Goal: Find specific page/section: Find specific page/section

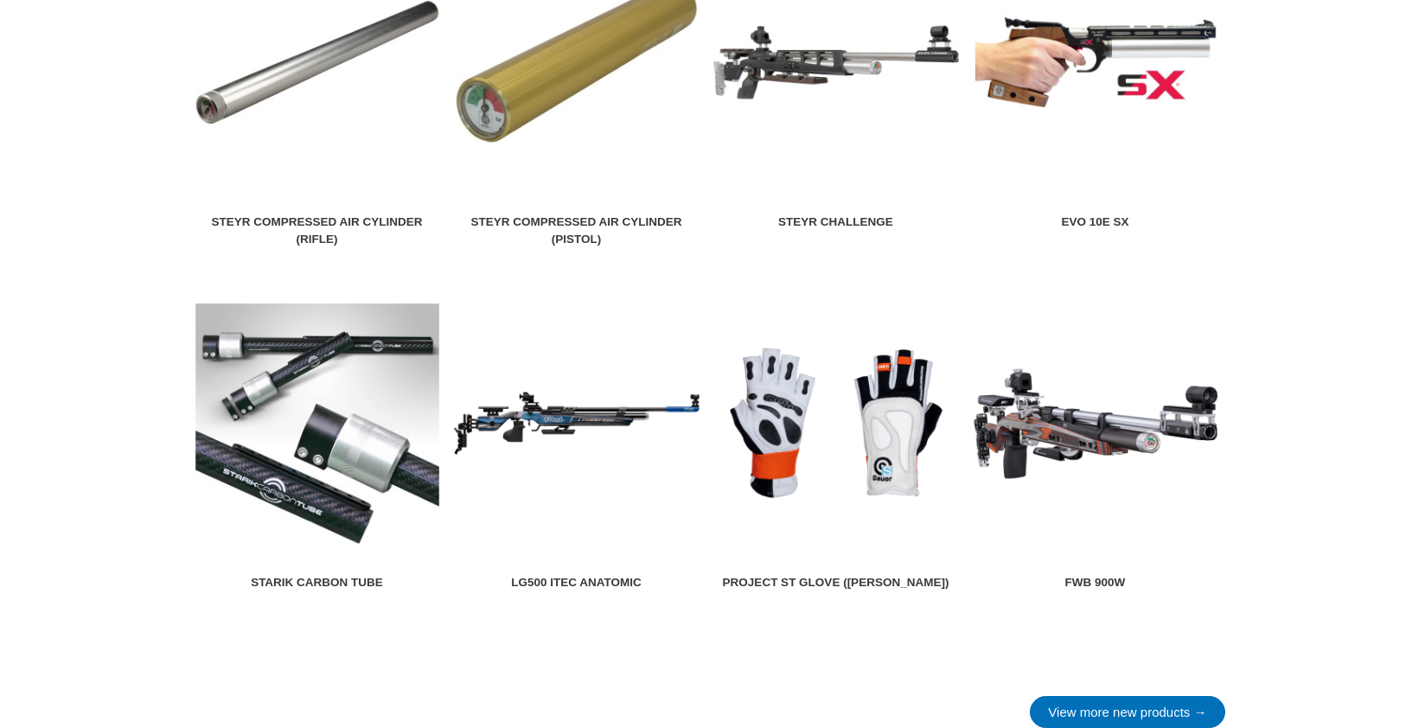
scroll to position [2014, 0]
click at [1074, 104] on img at bounding box center [1094, 61] width 245 height 245
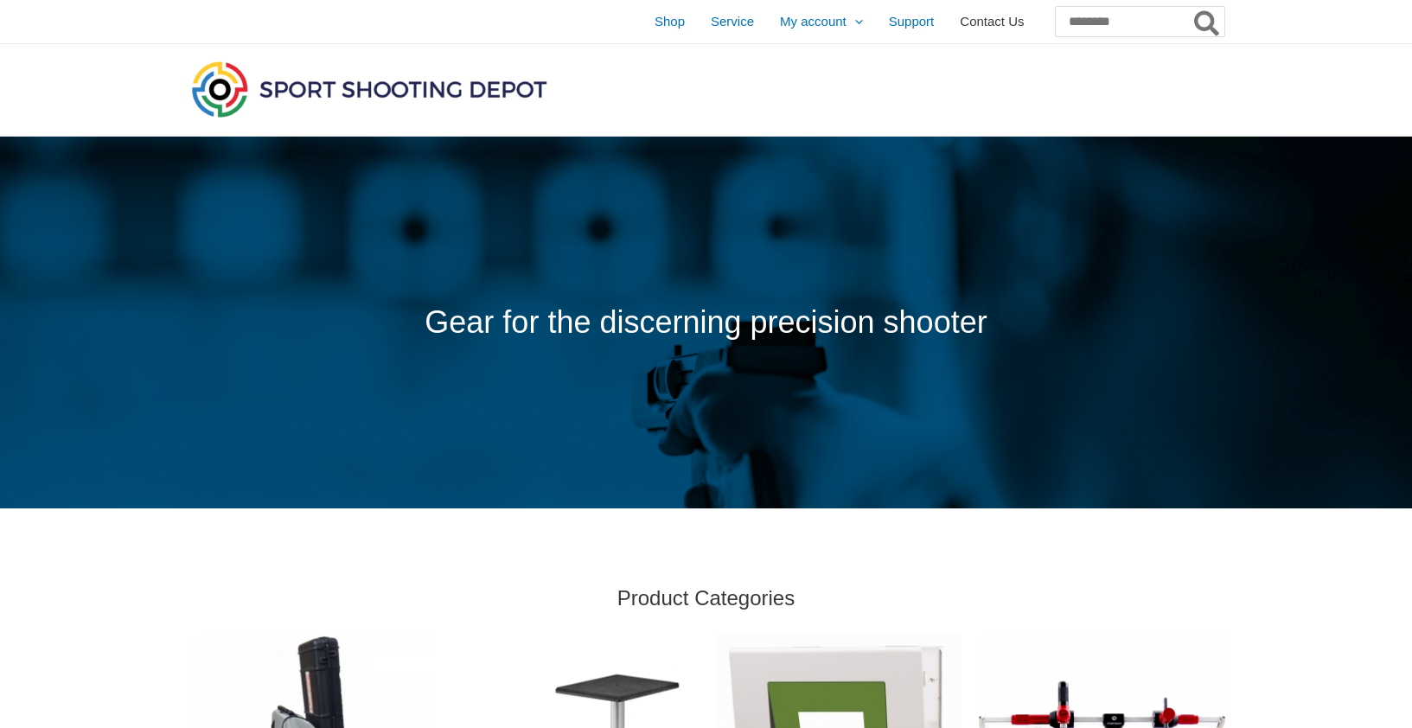
click at [959, 28] on span "Contact Us" at bounding box center [991, 21] width 64 height 43
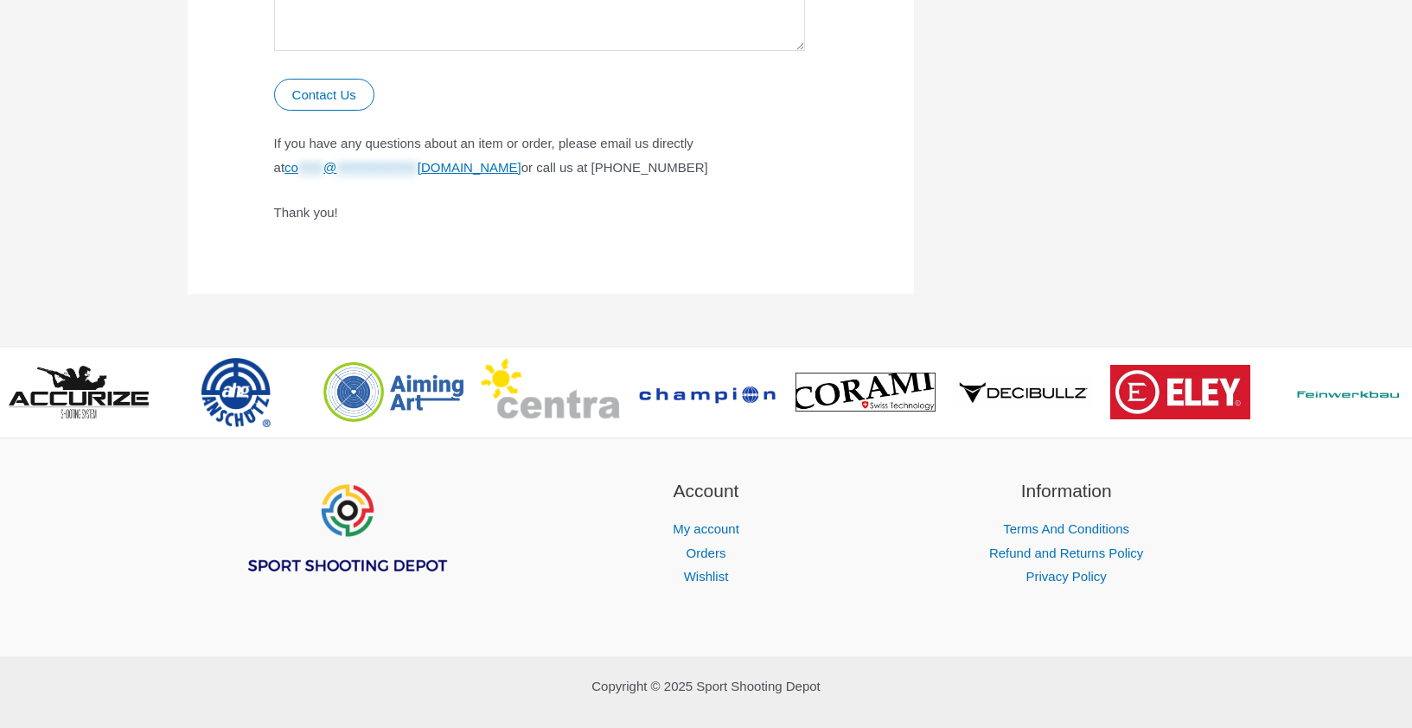
scroll to position [1214, 0]
